Goal: Information Seeking & Learning: Learn about a topic

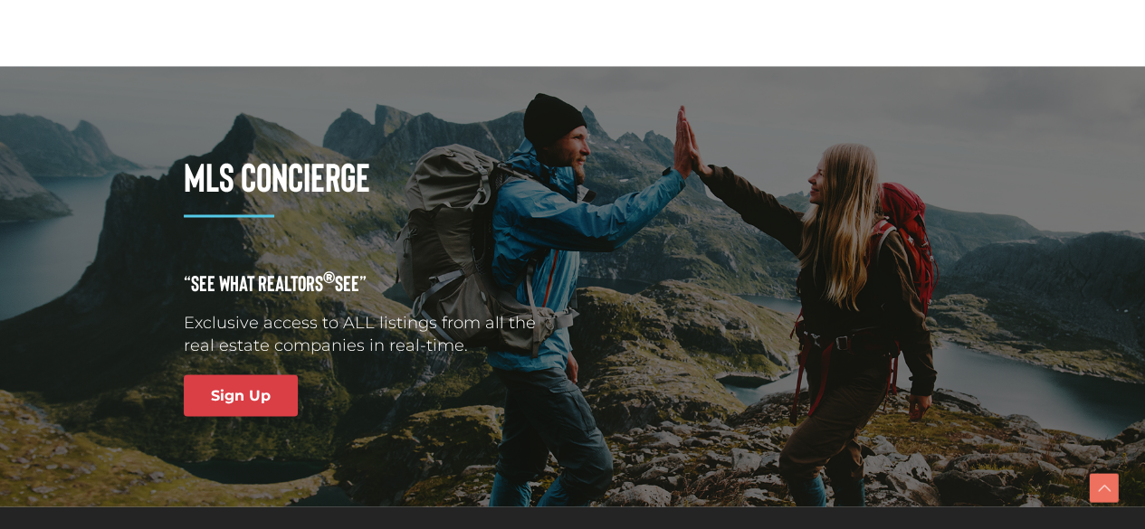
scroll to position [5221, 0]
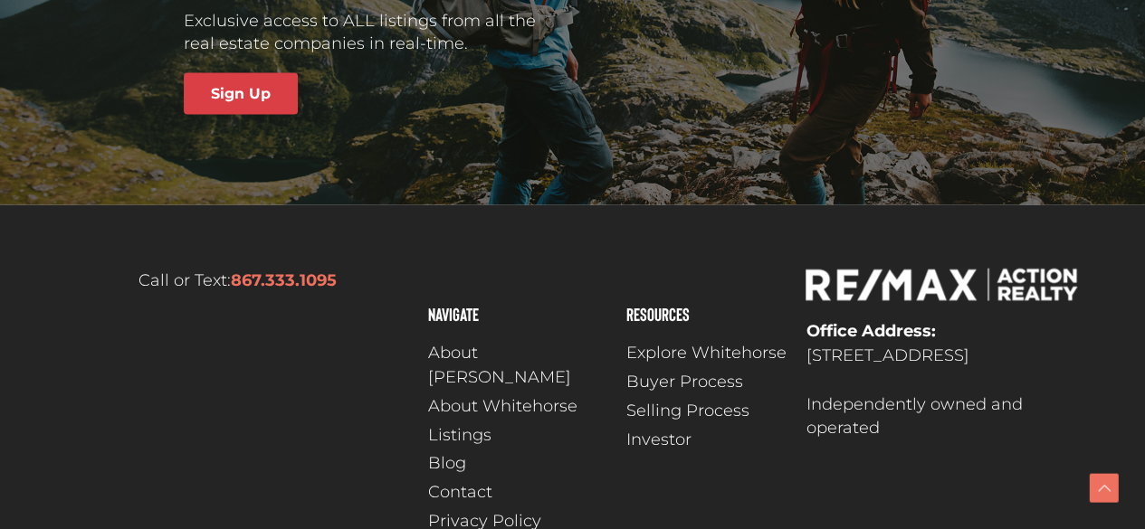
click at [947, 269] on img at bounding box center [940, 285] width 271 height 33
click at [833, 269] on img at bounding box center [940, 285] width 271 height 33
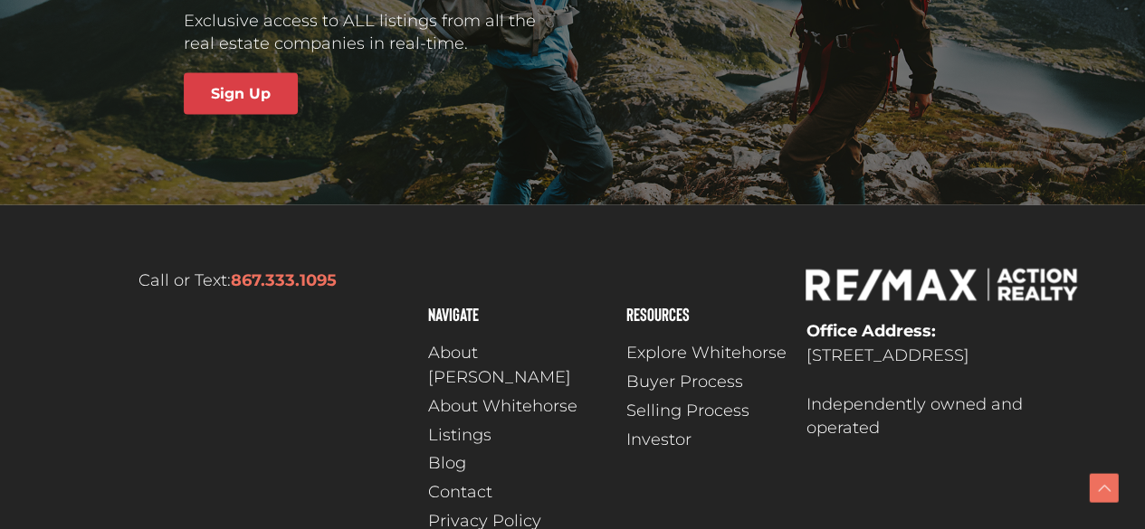
click at [833, 269] on img at bounding box center [940, 285] width 271 height 33
drag, startPoint x: 801, startPoint y: 206, endPoint x: 639, endPoint y: 354, distance: 219.1
type textarea "Explore Whitehorse Buyer Process Selling Process Investor"
click at [785, 260] on div "Call or Text: [PHONE_NUMBER] Navigate About [PERSON_NAME] About Whitehorse List…" at bounding box center [573, 401] width 1032 height 283
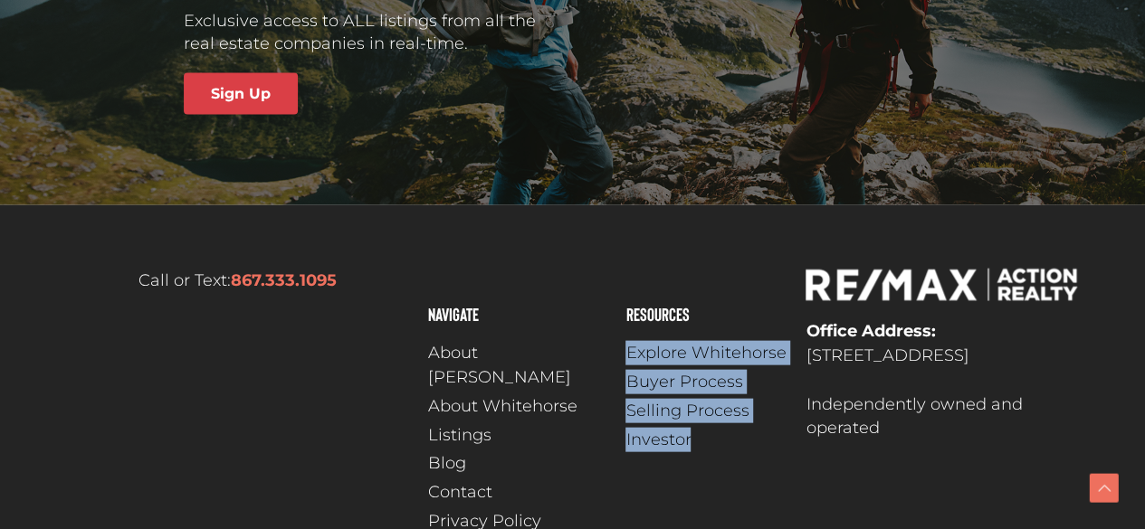
click at [501, 424] on link "Listings" at bounding box center [517, 436] width 180 height 24
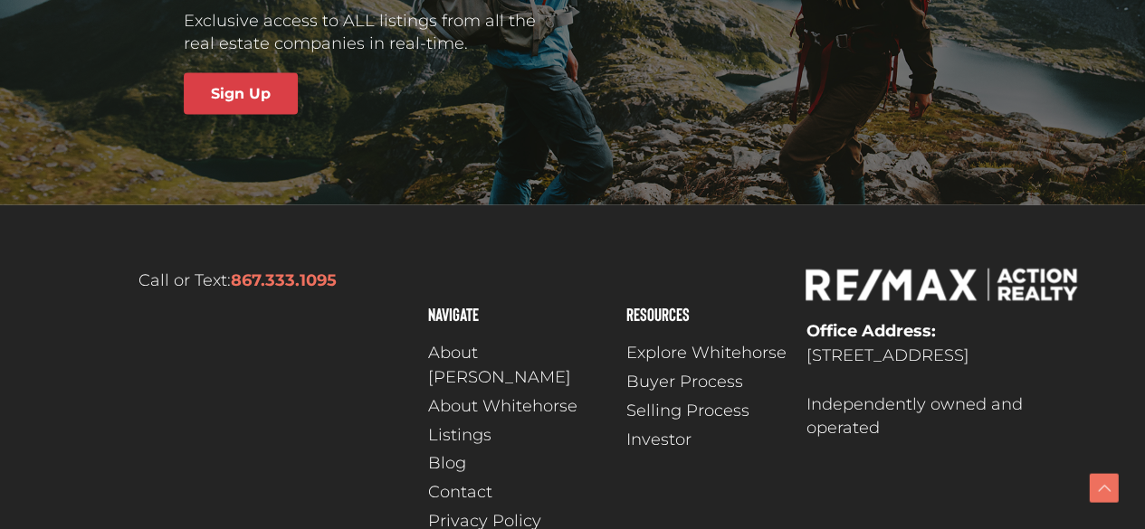
drag, startPoint x: 874, startPoint y: 343, endPoint x: 790, endPoint y: 300, distance: 94.7
click at [874, 343] on p "Office Address: [STREET_ADDRESS] Independently owned and operated" at bounding box center [941, 379] width 273 height 121
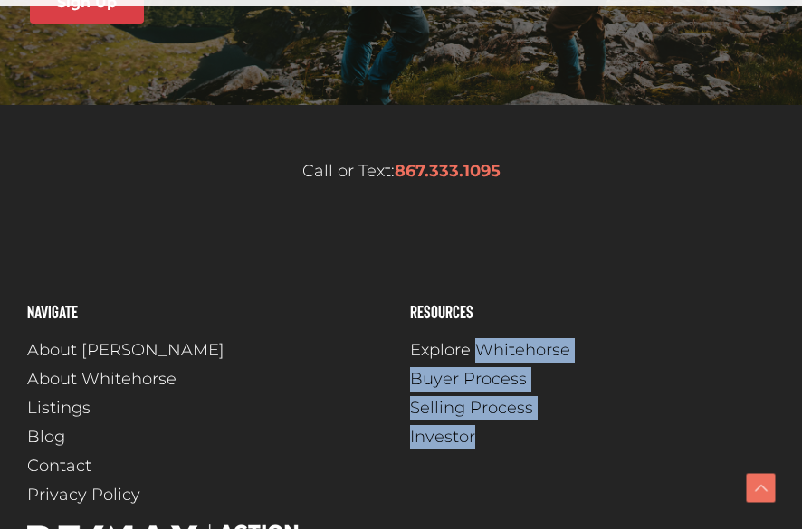
scroll to position [8273, 0]
